Goal: Task Accomplishment & Management: Complete application form

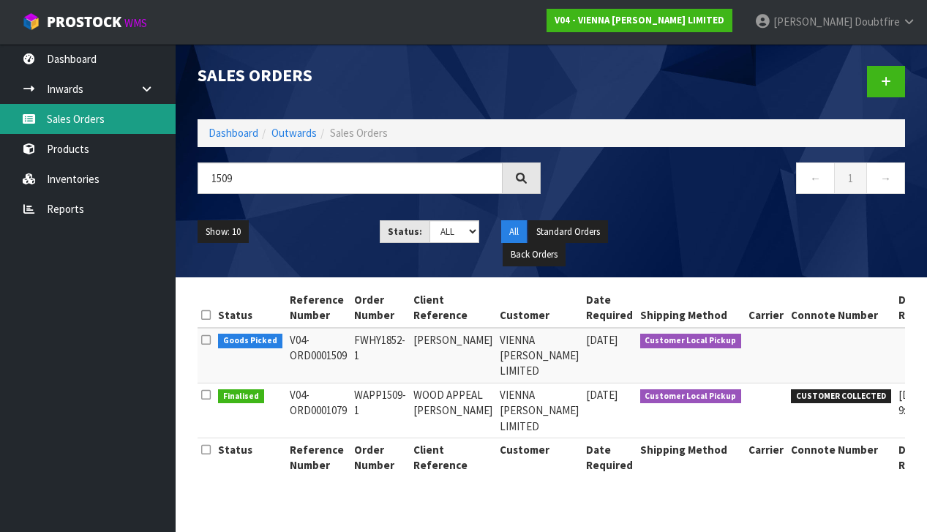
click at [88, 131] on link "Sales Orders" at bounding box center [88, 119] width 176 height 30
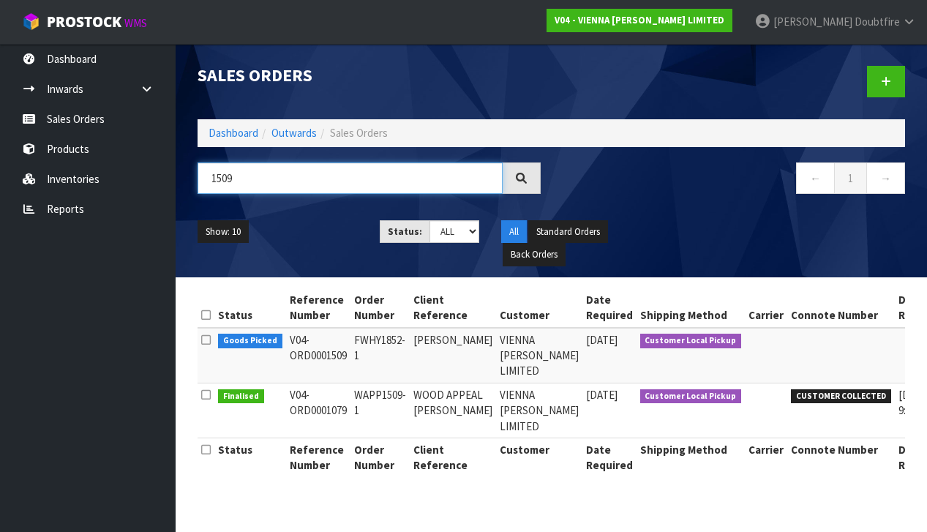
click at [275, 181] on input "1509" at bounding box center [349, 177] width 305 height 31
type input "1"
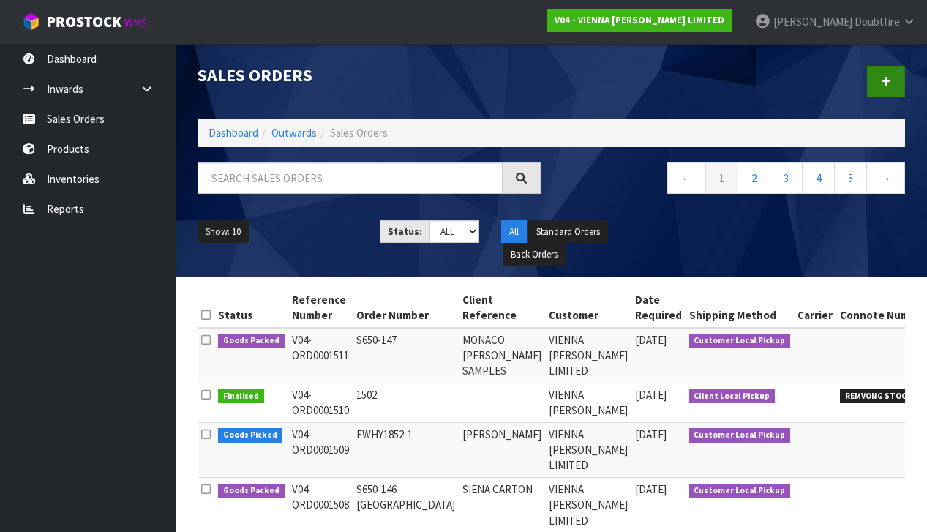
click at [902, 81] on link at bounding box center [886, 81] width 38 height 31
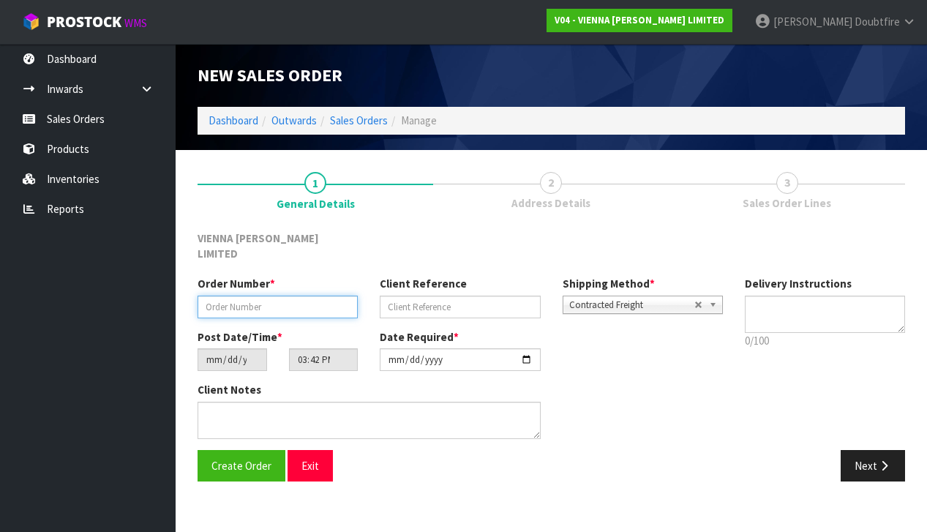
paste input "VMCC1869-1"
type input "VMCC1869-1"
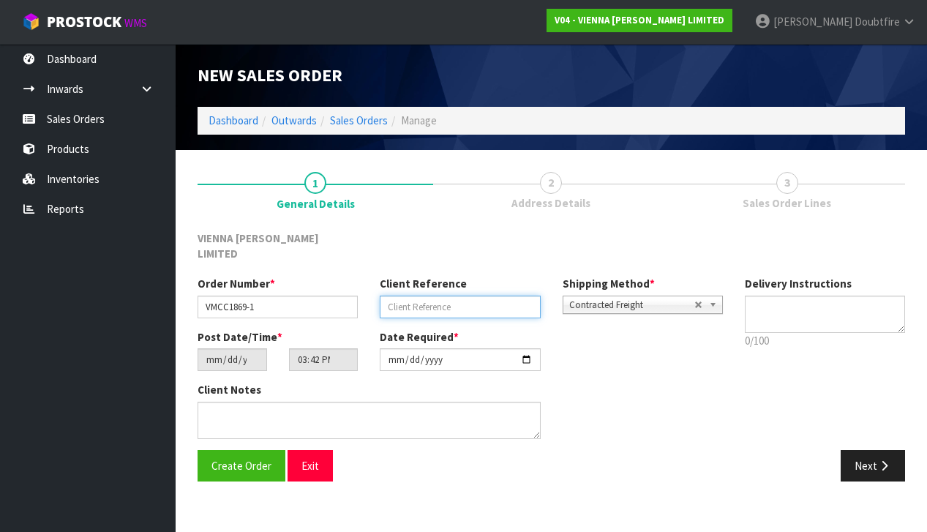
click at [433, 295] on input "text" at bounding box center [460, 306] width 160 height 23
type input "[PERSON_NAME]"
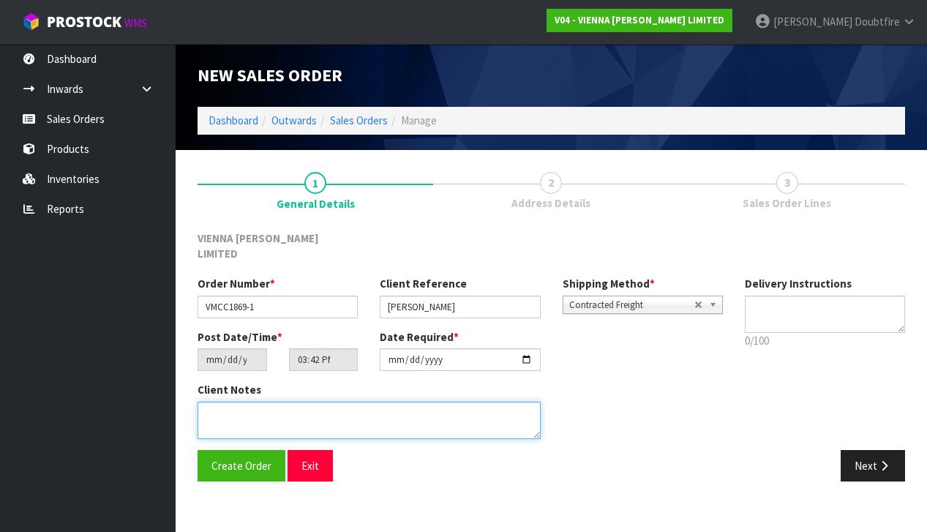
click at [265, 401] on textarea at bounding box center [368, 419] width 343 height 37
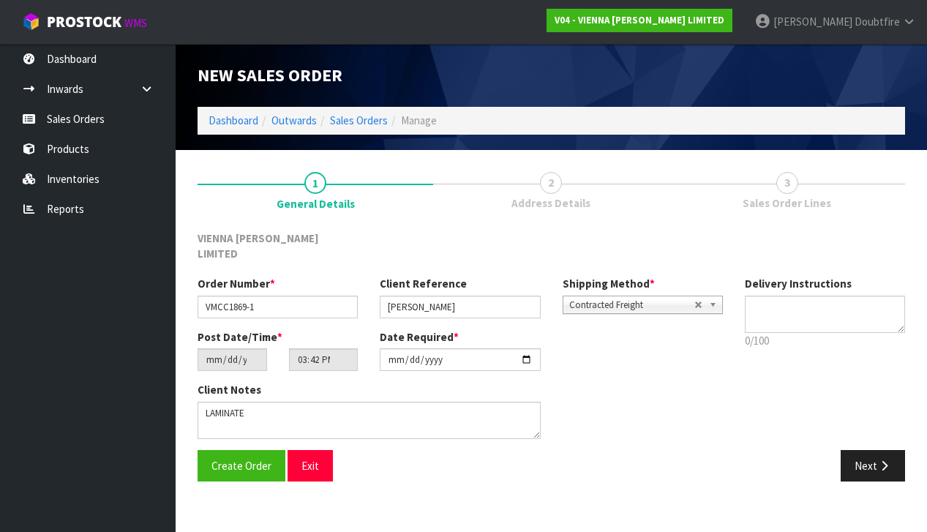
click at [634, 296] on span "Contracted Freight" at bounding box center [631, 305] width 125 height 18
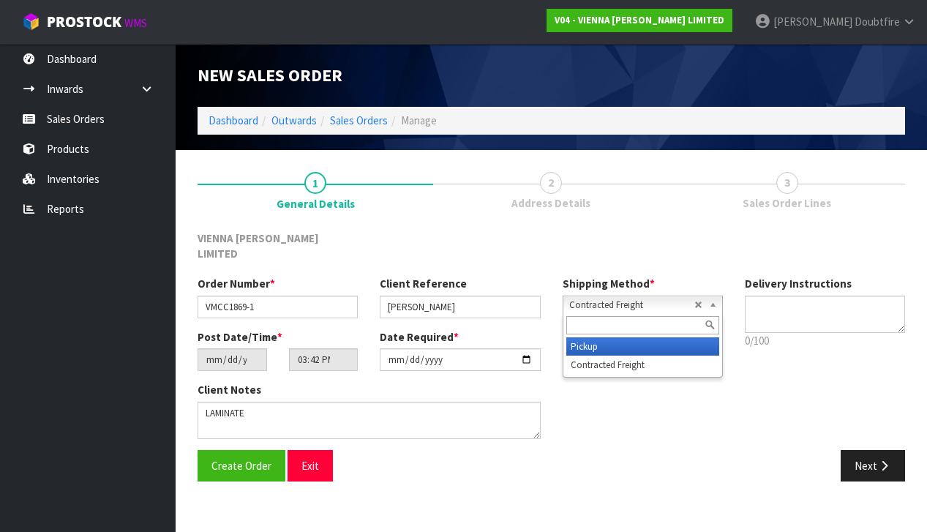
click at [602, 337] on li "Pickup" at bounding box center [642, 346] width 153 height 18
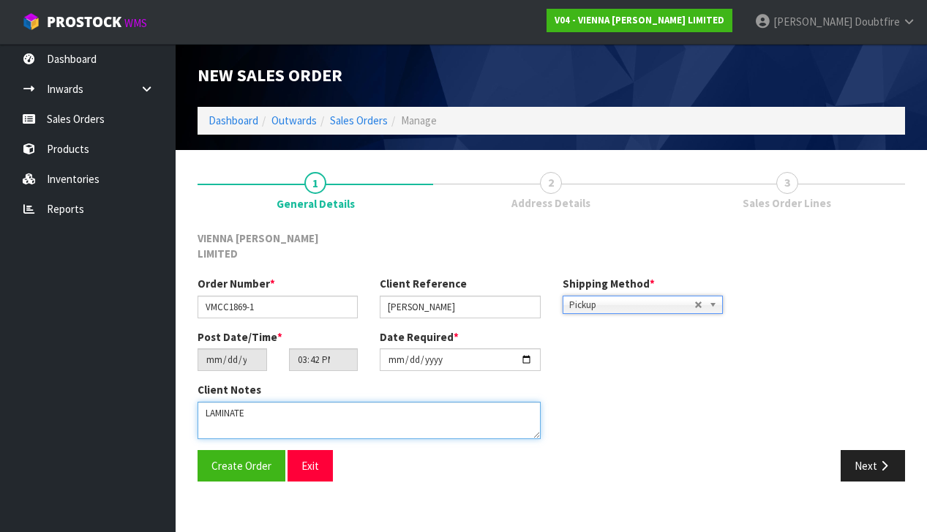
click at [275, 401] on textarea at bounding box center [368, 419] width 343 height 37
type textarea "LAMINATE ORDER"
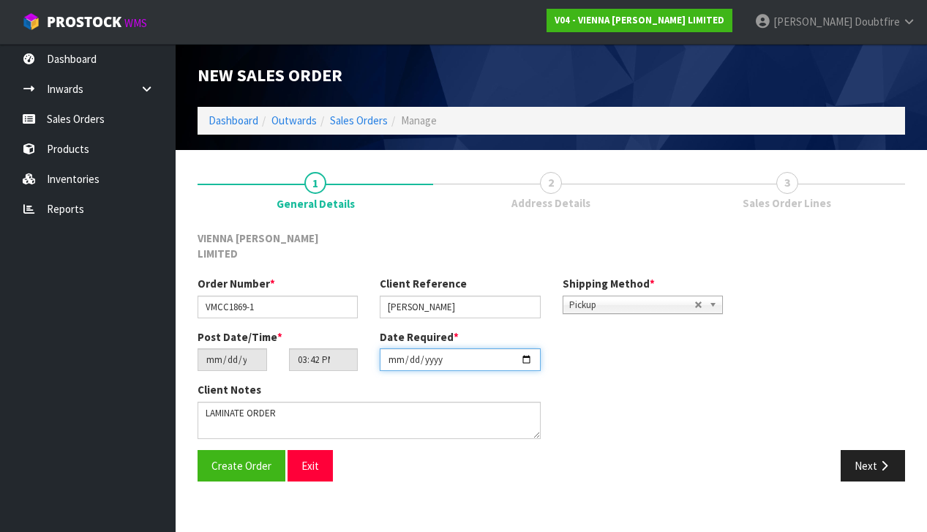
click at [385, 352] on input "[DATE]" at bounding box center [460, 359] width 160 height 23
type input "[DATE]"
click at [349, 502] on section "New Sales Order Dashboard Outwards Sales Orders Manage New Sales Order Dashboar…" at bounding box center [463, 266] width 927 height 532
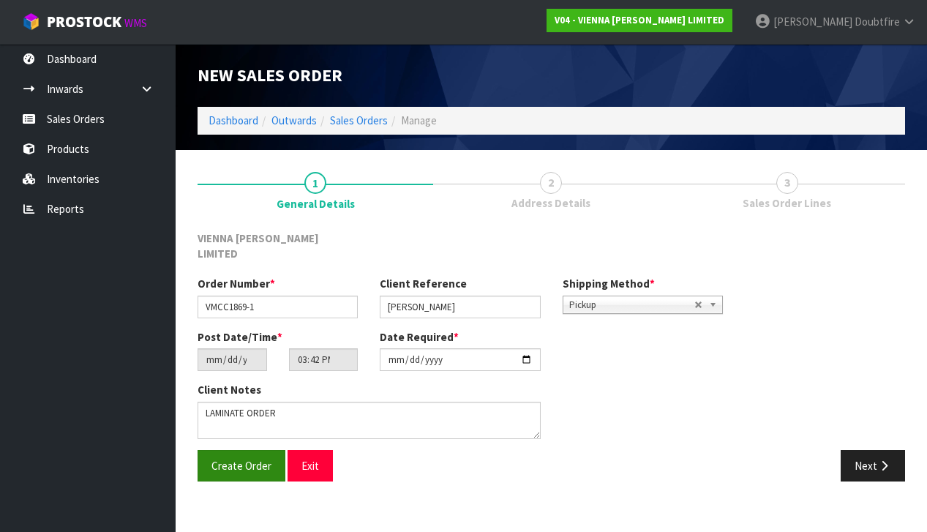
click at [256, 450] on button "Create Order" at bounding box center [241, 465] width 88 height 31
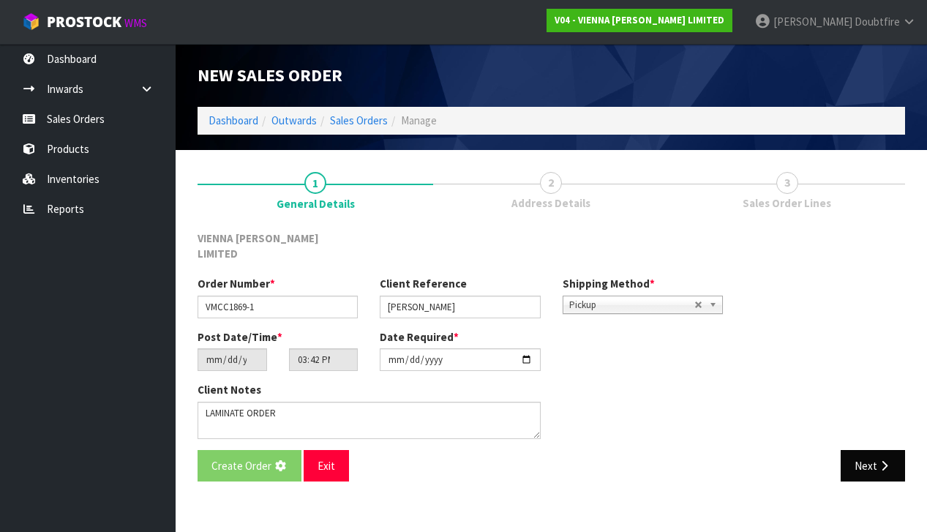
click at [880, 460] on icon "button" at bounding box center [884, 465] width 14 height 11
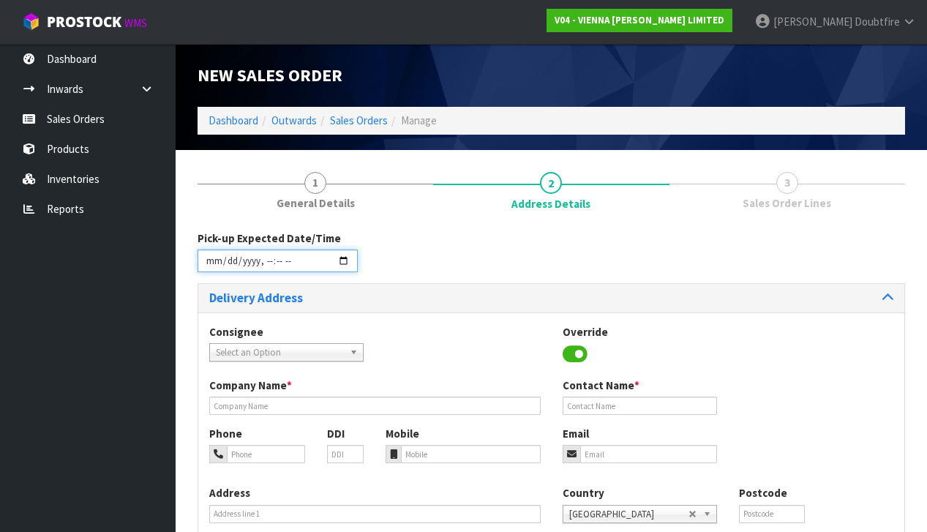
click at [209, 271] on input "datetime-local" at bounding box center [277, 260] width 160 height 23
type input "[DATE]T15:43"
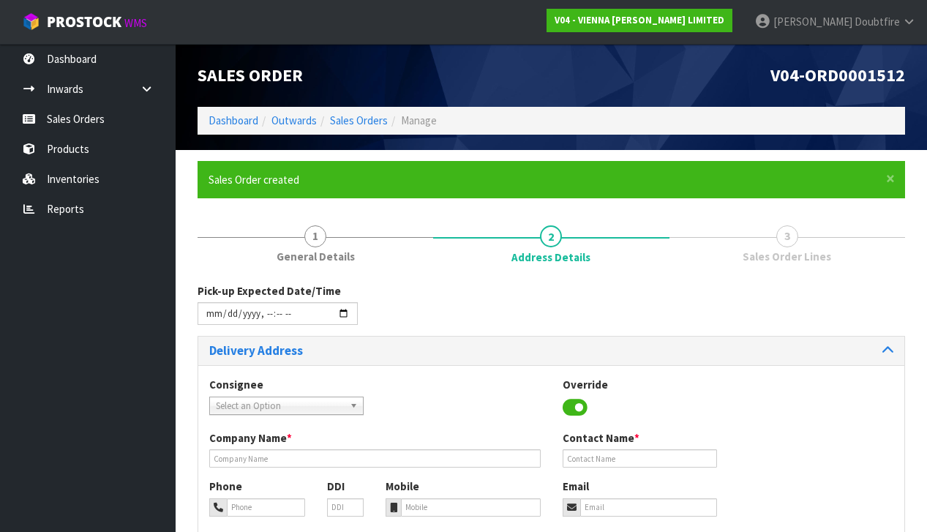
click at [554, 314] on div "Pick-up Expected Date/Time" at bounding box center [550, 309] width 729 height 53
click at [265, 325] on input "datetime-local" at bounding box center [277, 313] width 160 height 23
type input "[DATE]T13:43"
click at [474, 310] on div "Pick-up Expected Date/Time" at bounding box center [550, 309] width 729 height 53
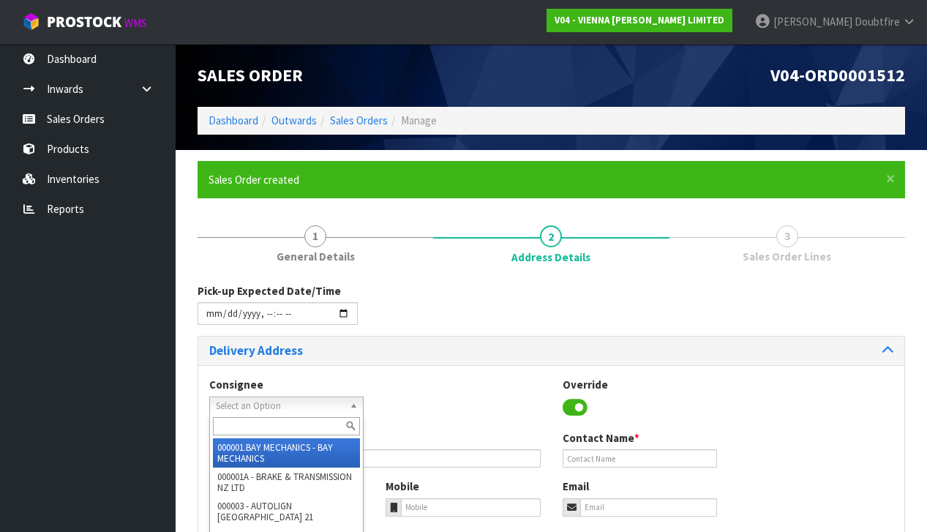
click at [241, 397] on span "Select an Option" at bounding box center [280, 406] width 128 height 18
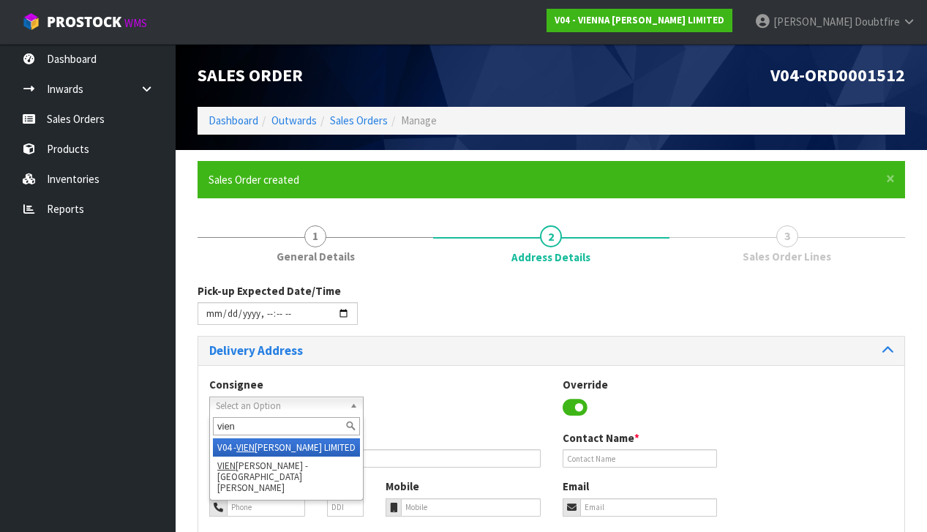
type input "vien"
click at [272, 443] on li "V04 - VIEN [PERSON_NAME] LIMITED" at bounding box center [286, 447] width 147 height 18
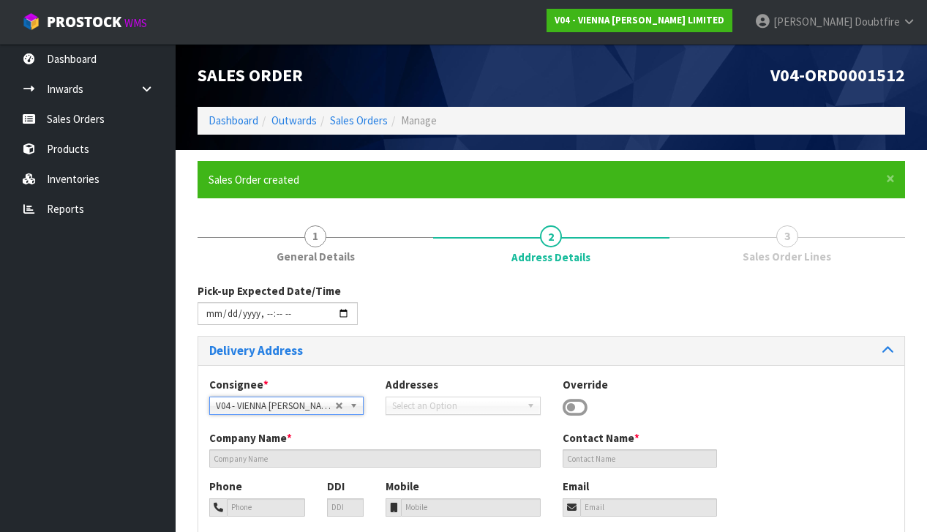
type input "VIENNA [PERSON_NAME] LIMITED"
type input "[PERSON_NAME]"
type input "[PHONE_NUMBER]"
type input "[PERSON_NAME][EMAIL_ADDRESS][DOMAIN_NAME]"
type input "2 ROXBURGH ST"
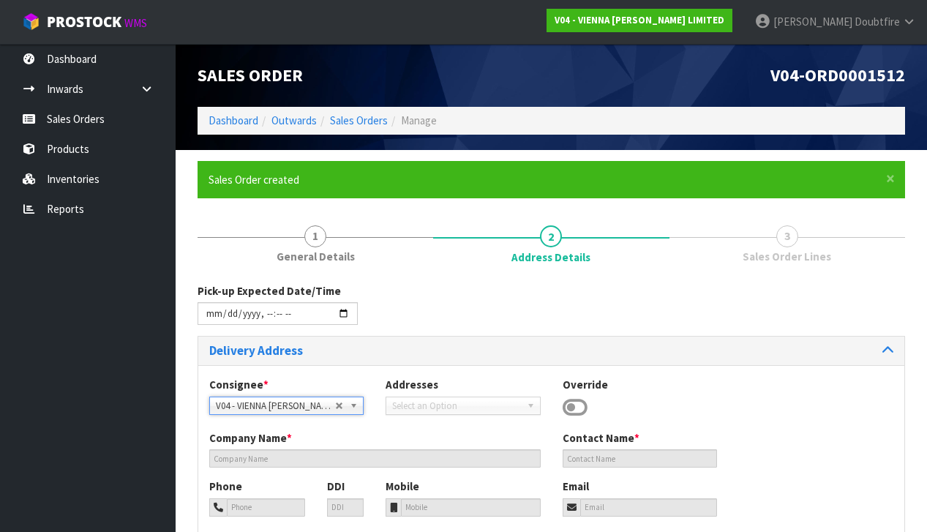
type input "1023"
type input "[GEOGRAPHIC_DATA]"
type input "NEWMARKET"
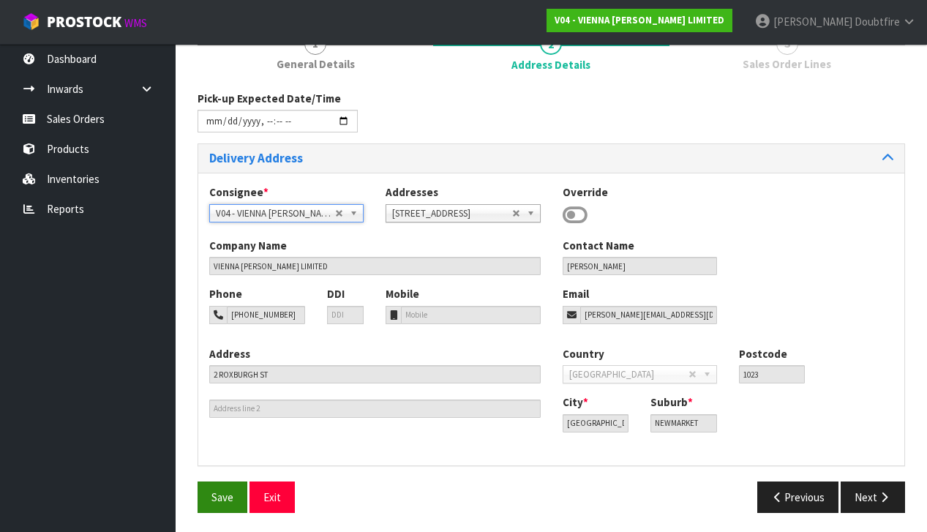
scroll to position [191, 0]
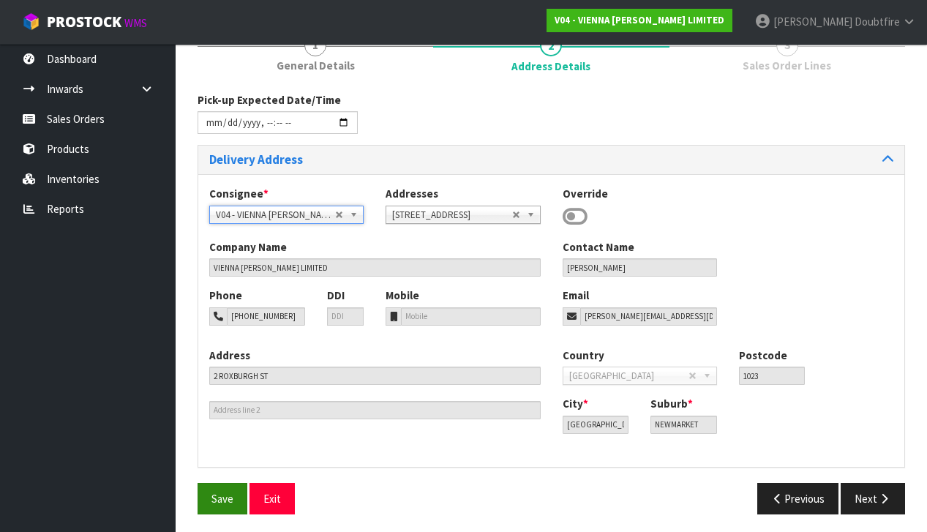
click at [222, 494] on span "Save" at bounding box center [222, 498] width 22 height 14
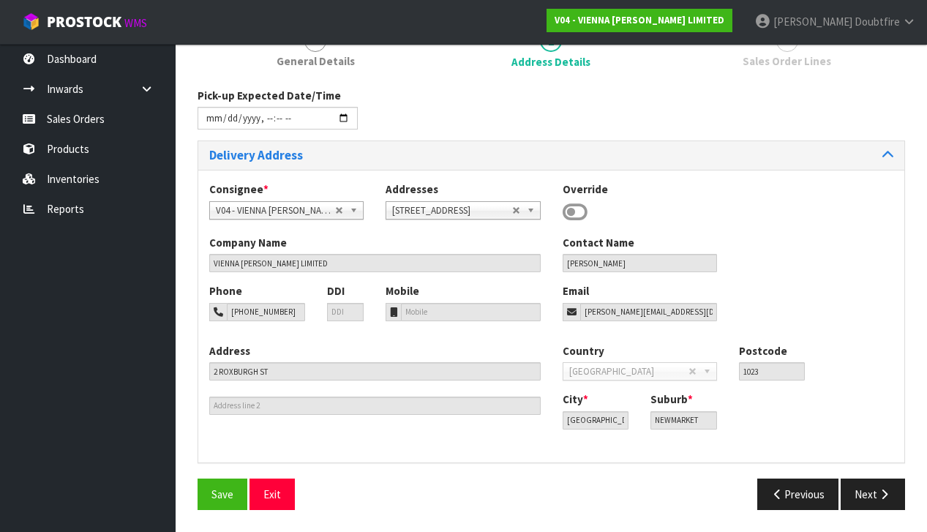
type input "[DATE]T13:43"
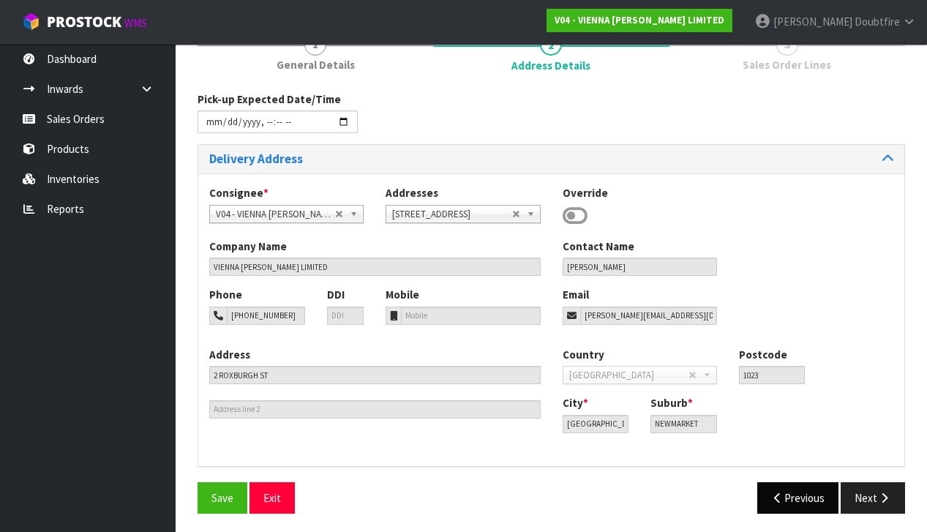
scroll to position [191, 0]
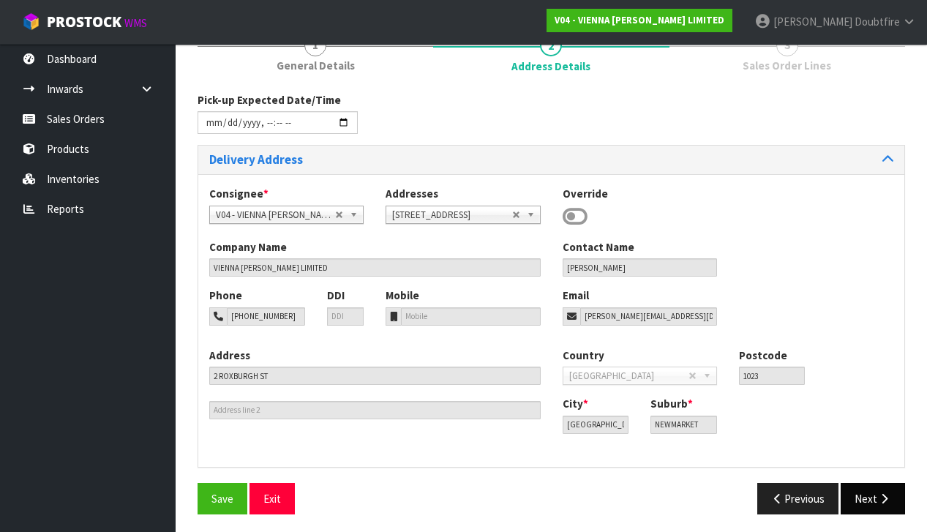
click at [863, 497] on button "Next" at bounding box center [872, 498] width 64 height 31
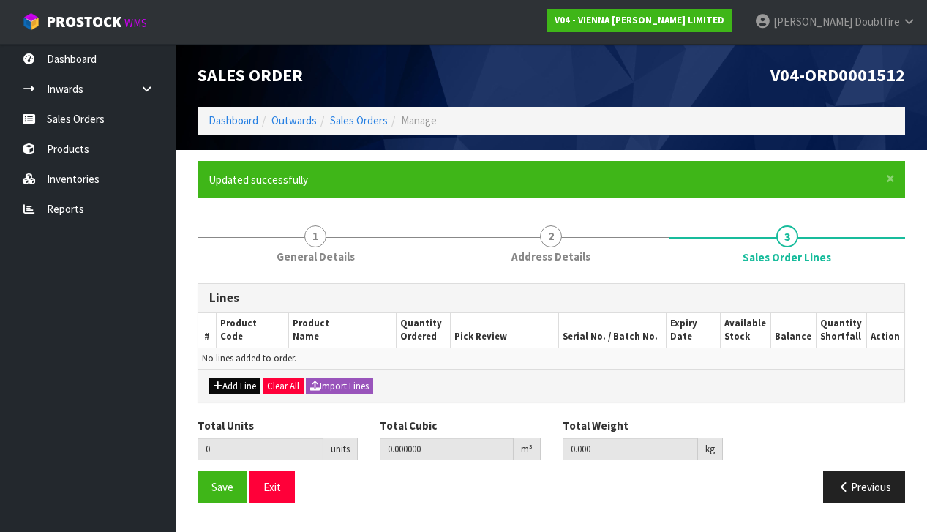
click at [234, 383] on button "Add Line" at bounding box center [234, 386] width 51 height 18
type input "0"
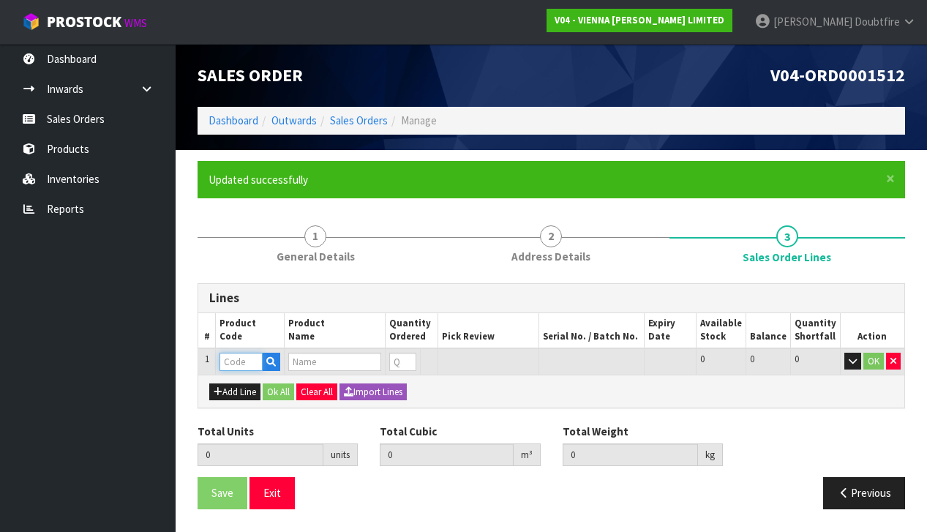
click at [230, 359] on input "text" at bounding box center [240, 361] width 43 height 18
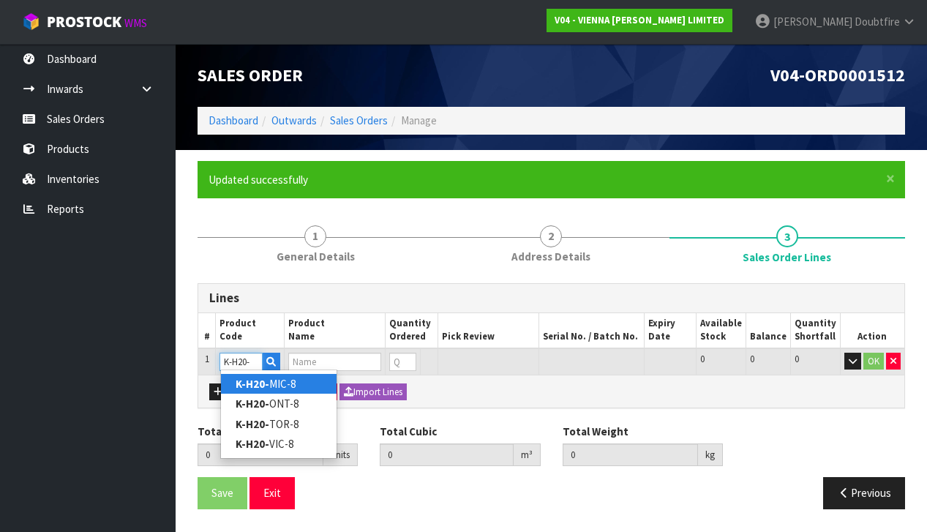
type input "K-H20-"
click at [258, 385] on strong "K-H20-" at bounding box center [252, 384] width 34 height 14
type input "K-H20-MIC-8"
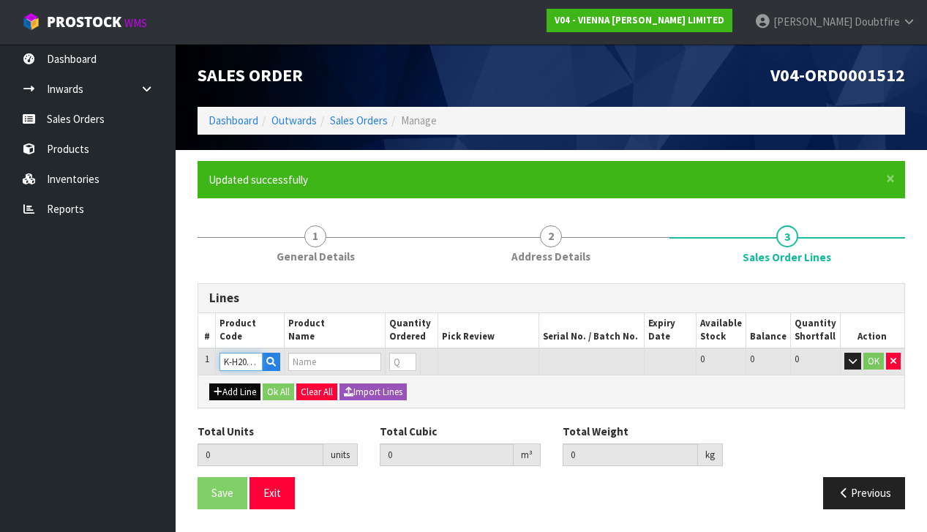
type input "0.000000"
type input "0.000"
type input "KRONO H2O [US_STATE] OAK 8MM (2.22M2)"
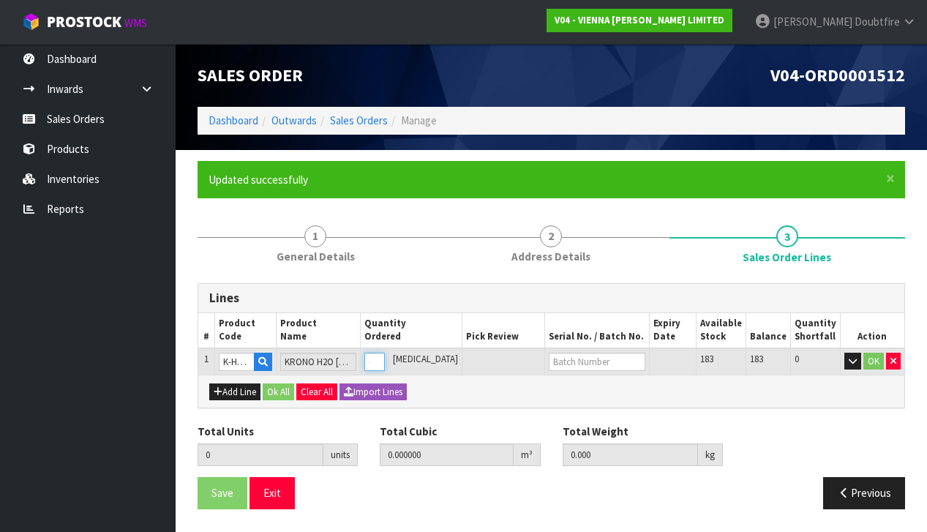
type input "1"
type input "0.01911"
type input "16.2"
click at [385, 355] on input "1" at bounding box center [374, 361] width 20 height 18
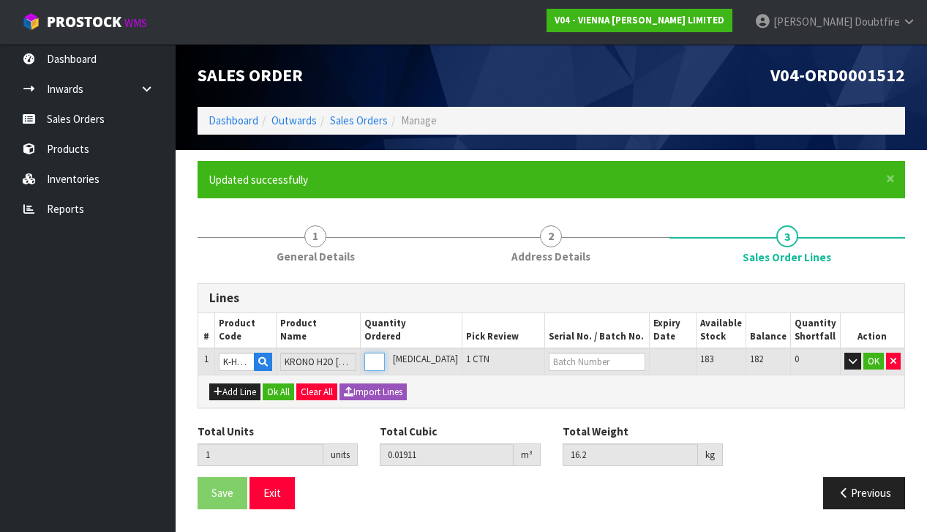
type input "2"
type input "0.03822"
type input "32.4"
click at [385, 355] on input "2" at bounding box center [374, 361] width 20 height 18
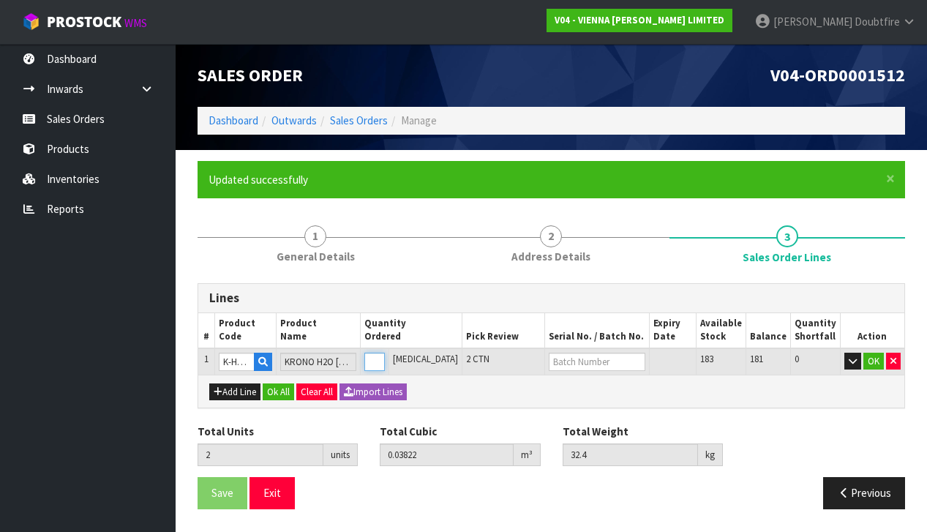
type input "3"
type input "0.05733"
type input "48.6"
click at [385, 355] on input "3" at bounding box center [374, 361] width 20 height 18
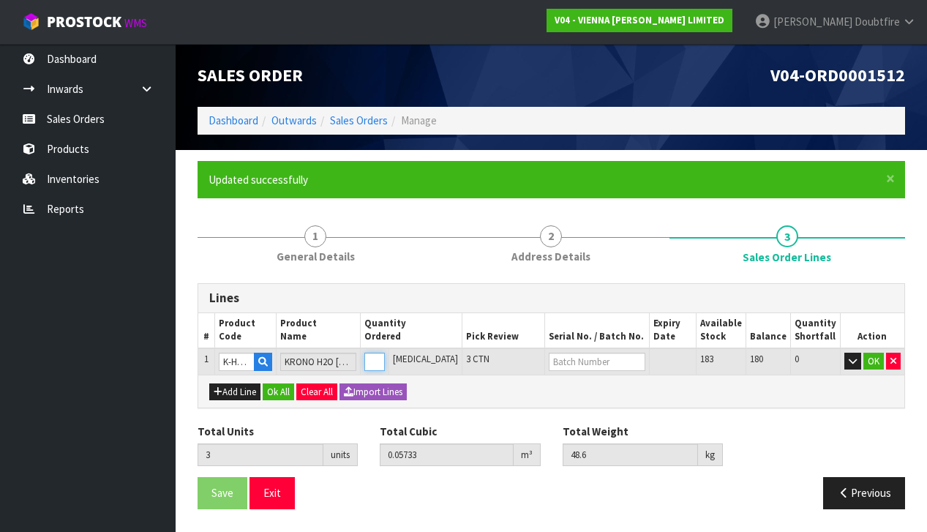
type input "0"
type input "2"
type input "0.03822"
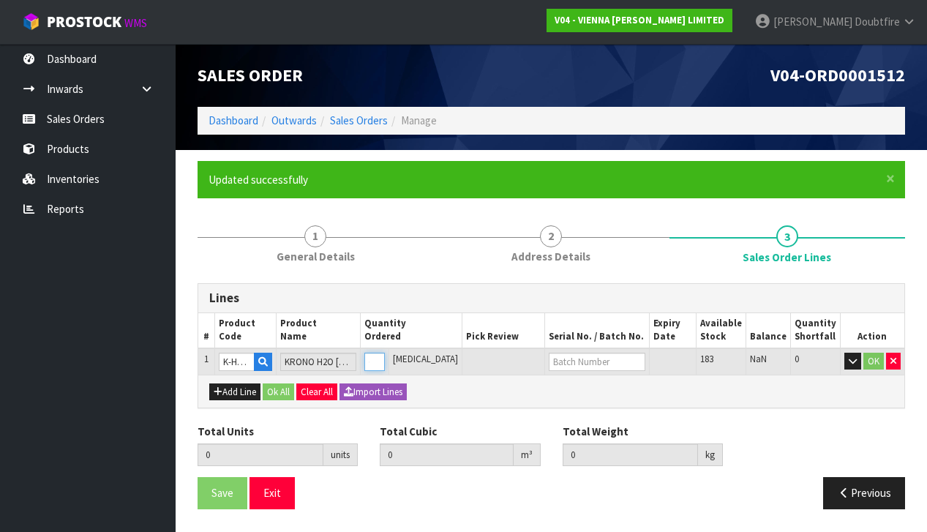
type input "32.4"
type input "2"
type input "21"
type input "0.40131"
type input "340.2"
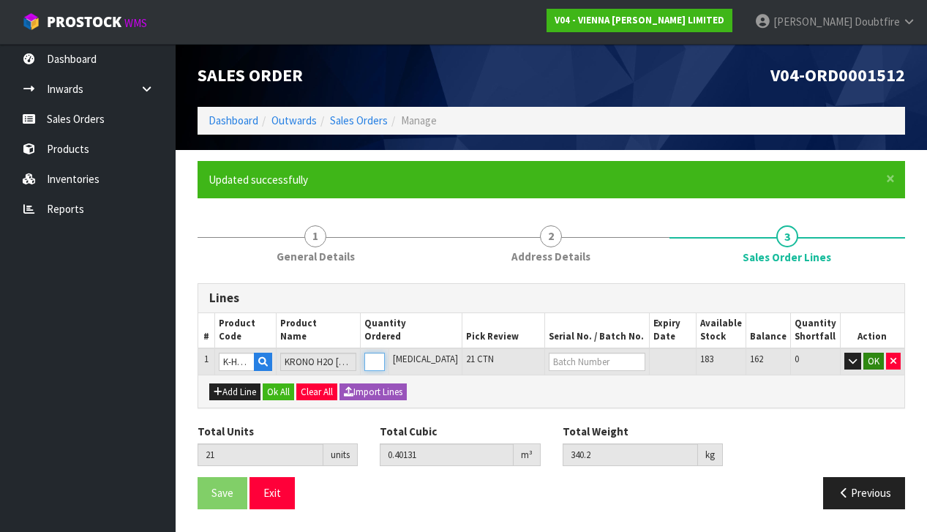
type input "21"
click at [866, 362] on button "OK" at bounding box center [873, 361] width 20 height 18
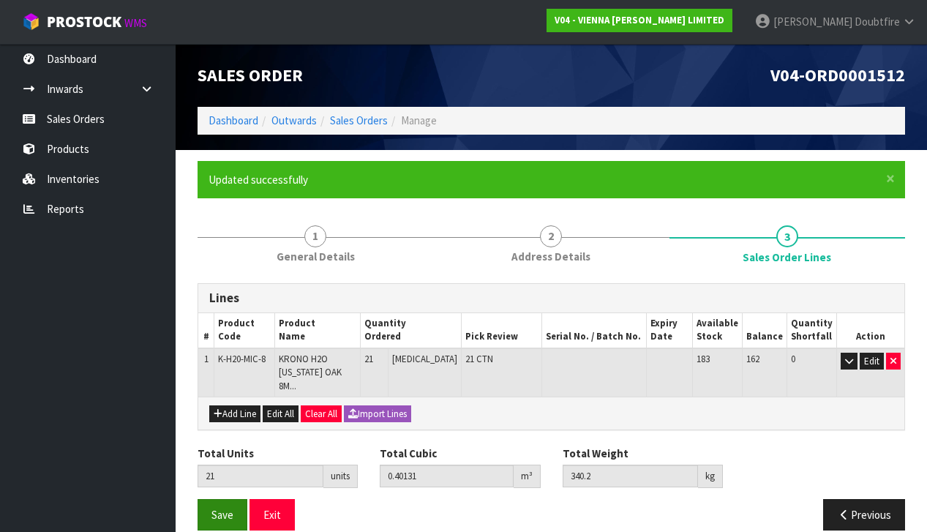
click at [215, 505] on button "Save" at bounding box center [222, 514] width 50 height 31
click at [224, 508] on span "Save" at bounding box center [222, 515] width 22 height 14
